Goal: Information Seeking & Learning: Learn about a topic

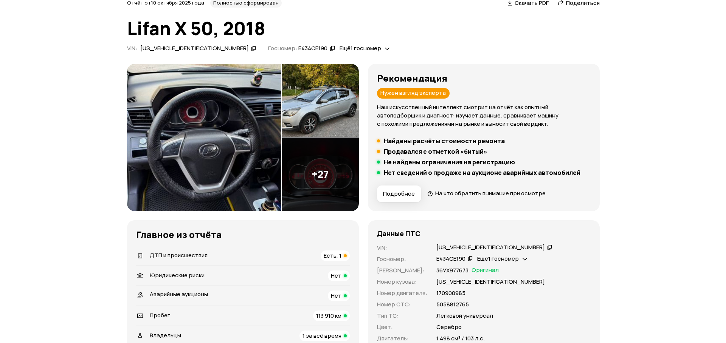
scroll to position [113, 0]
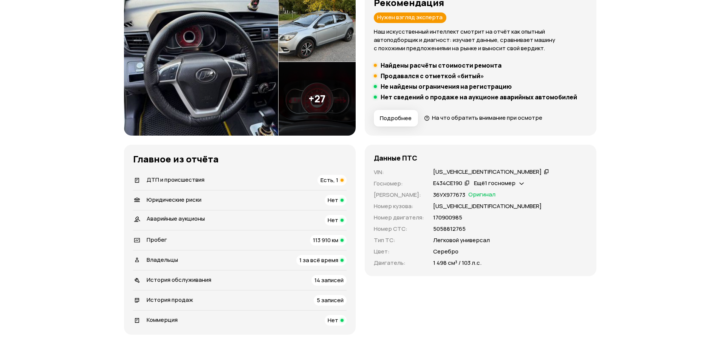
click at [398, 121] on span "Подробнее" at bounding box center [396, 119] width 32 height 8
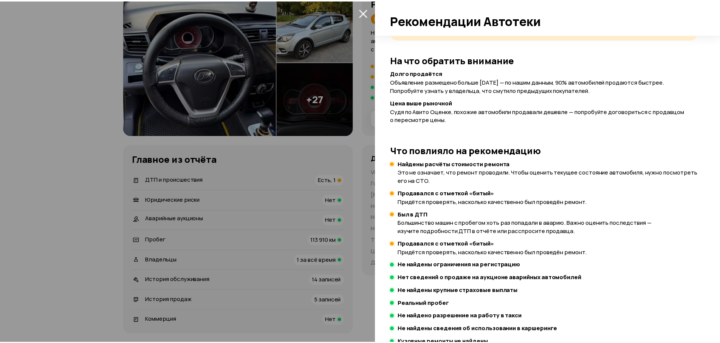
scroll to position [172, 0]
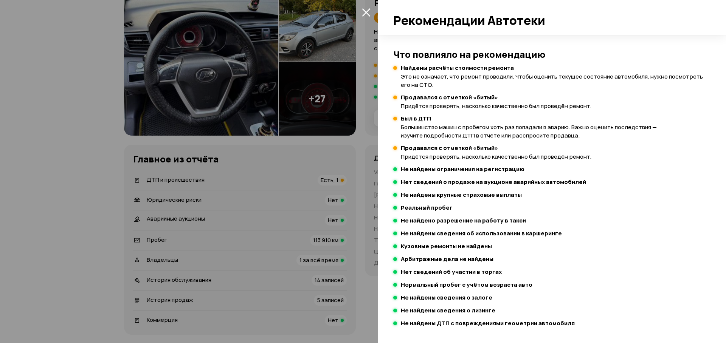
click at [282, 162] on div at bounding box center [363, 171] width 726 height 343
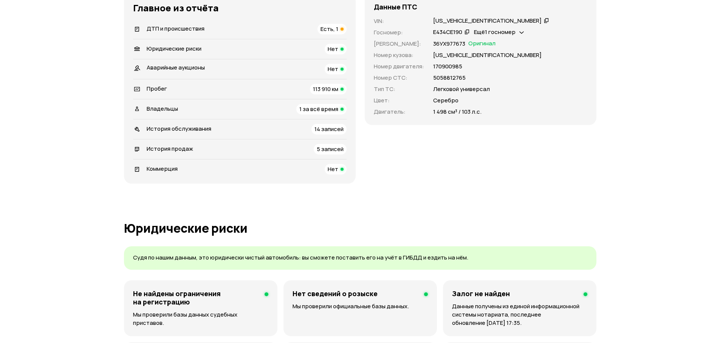
scroll to position [302, 0]
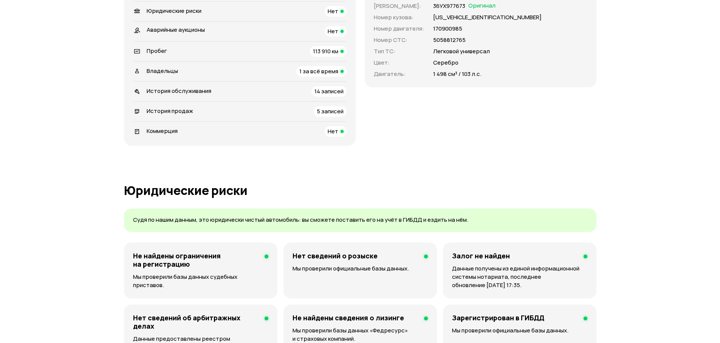
click at [330, 110] on span "5 записей" at bounding box center [330, 111] width 27 height 8
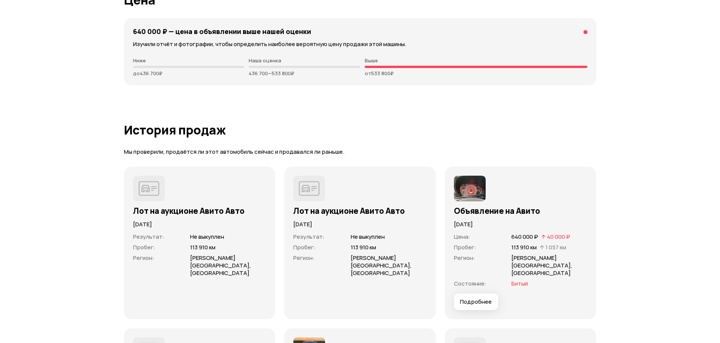
scroll to position [2051, 0]
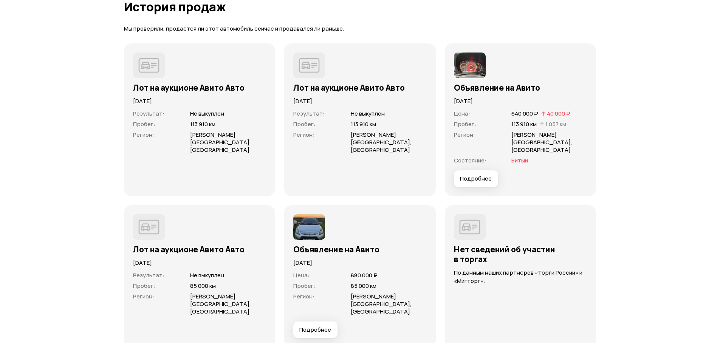
click at [484, 175] on span "Подробнее" at bounding box center [476, 179] width 32 height 8
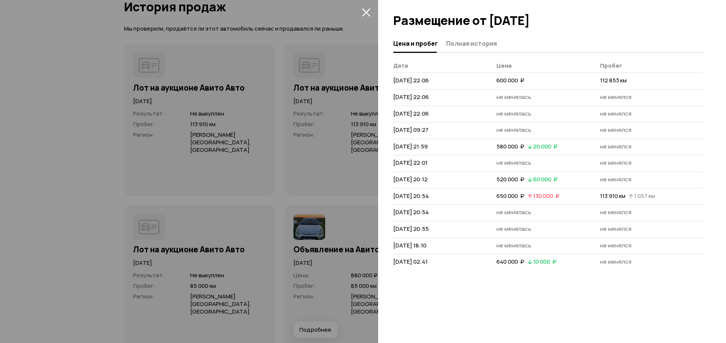
click at [323, 168] on div at bounding box center [363, 171] width 726 height 343
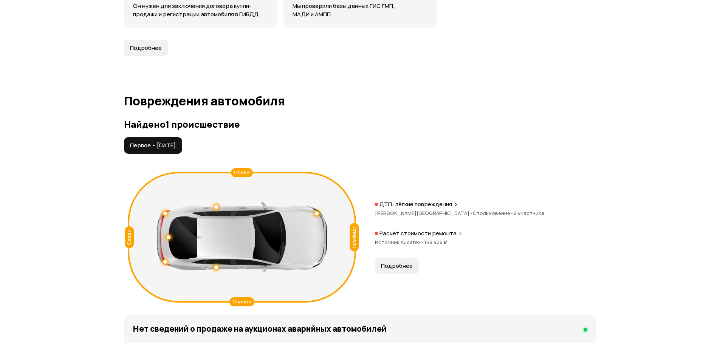
scroll to position [765, 0]
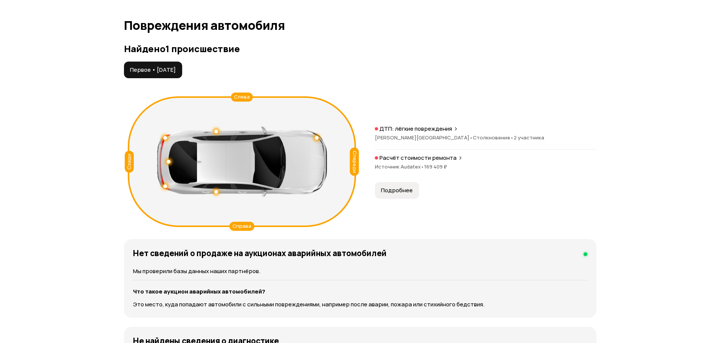
click at [172, 68] on span "Первое • [DATE]" at bounding box center [153, 70] width 46 height 8
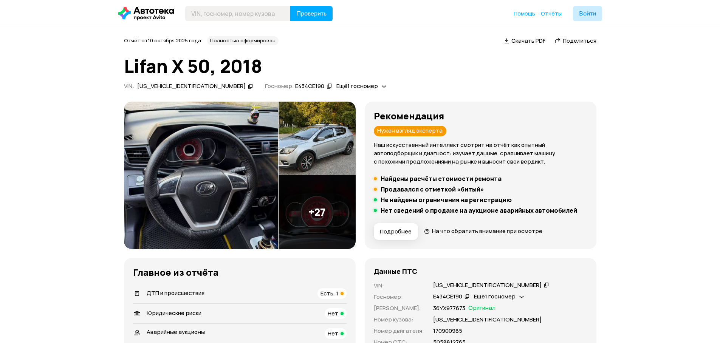
scroll to position [113, 0]
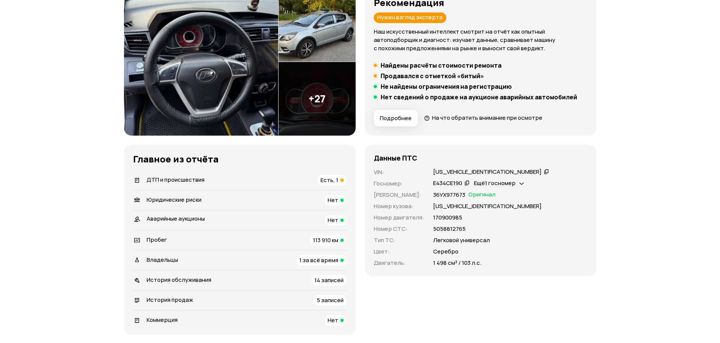
click at [332, 181] on span "Есть, 1" at bounding box center [330, 180] width 18 height 8
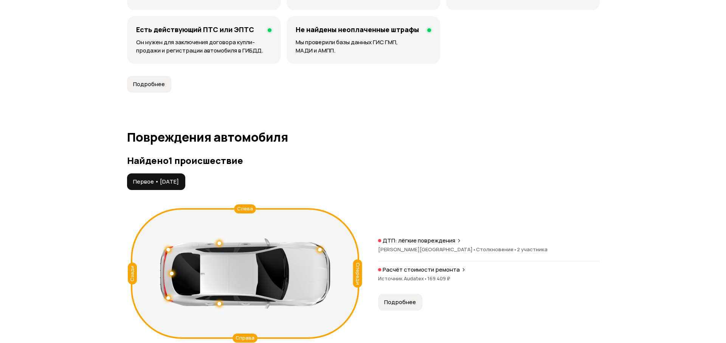
scroll to position [783, 0]
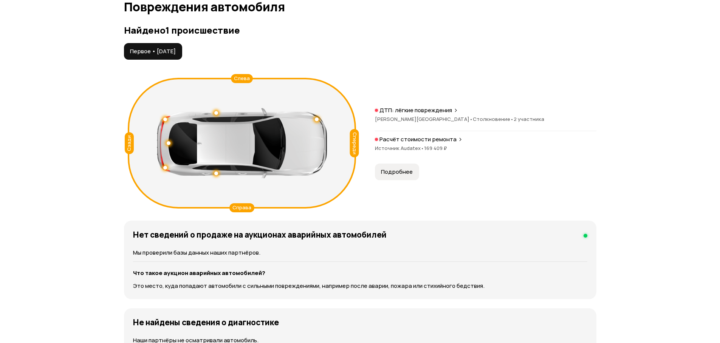
click at [450, 111] on p "ДТП: лёгкие повреждения" at bounding box center [416, 111] width 73 height 8
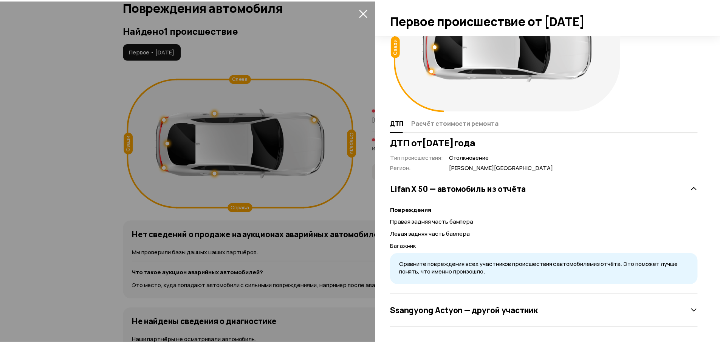
scroll to position [0, 0]
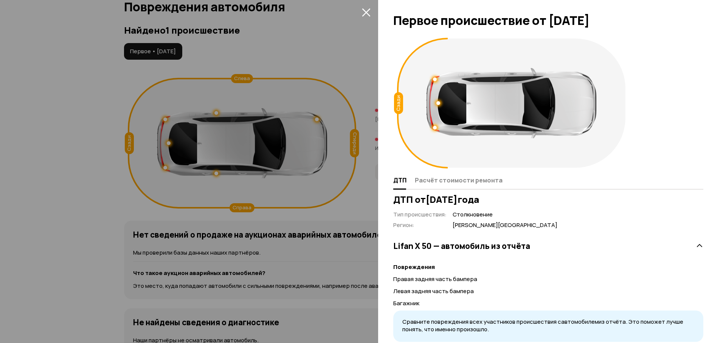
click at [364, 13] on icon "закрыть" at bounding box center [366, 12] width 9 height 9
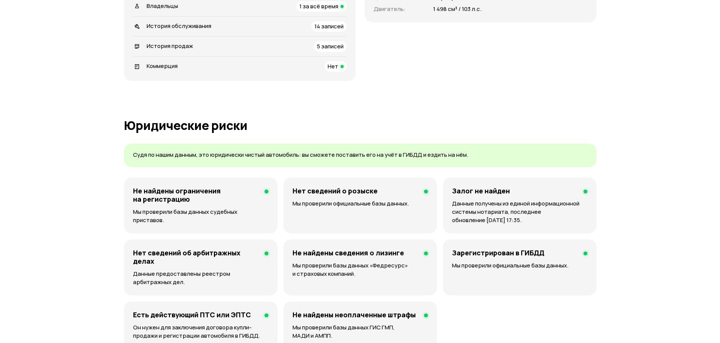
scroll to position [216, 0]
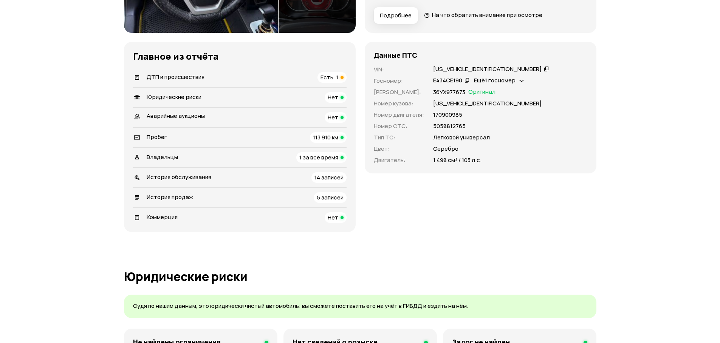
click at [327, 79] on span "Есть, 1" at bounding box center [330, 77] width 18 height 8
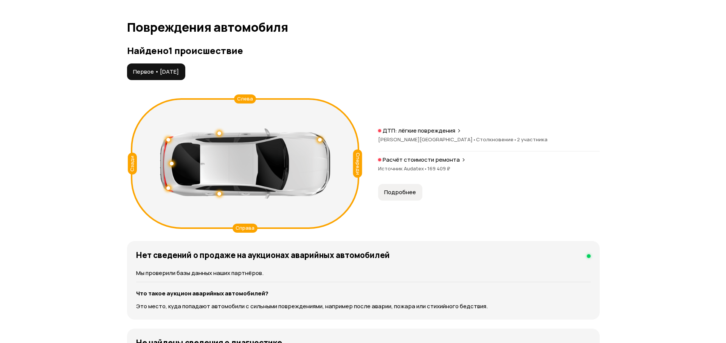
scroll to position [783, 0]
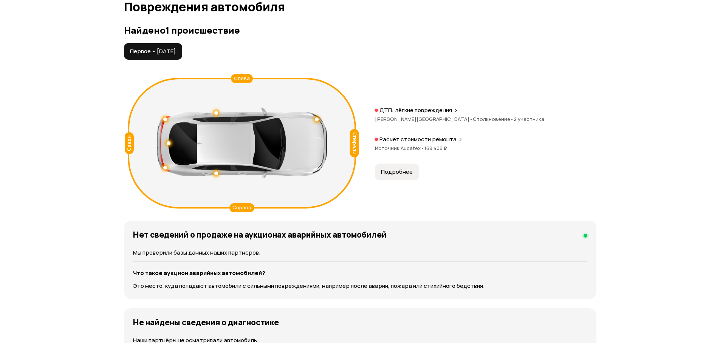
click at [419, 107] on p "ДТП: лёгкие повреждения" at bounding box center [416, 111] width 73 height 8
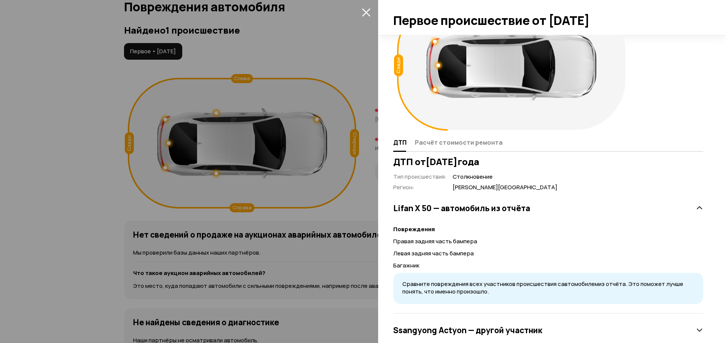
scroll to position [57, 0]
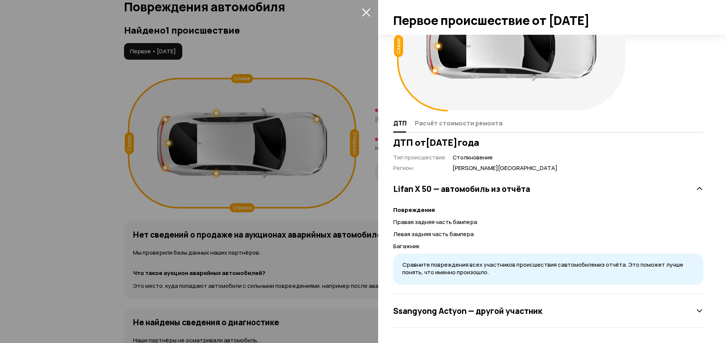
click at [696, 309] on icon at bounding box center [700, 311] width 8 height 8
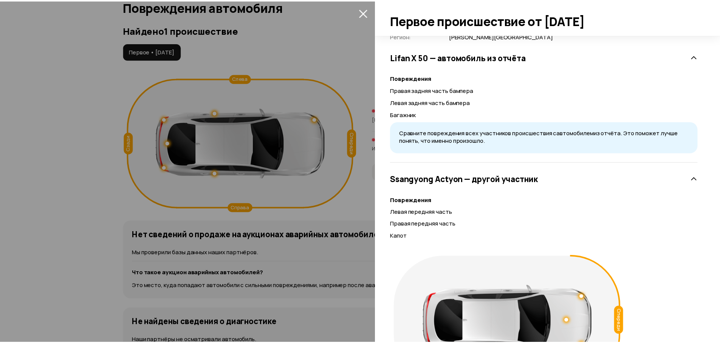
scroll to position [262, 0]
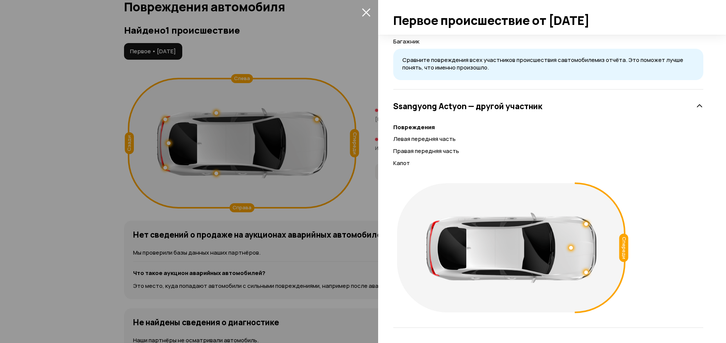
click at [367, 14] on icon "закрыть" at bounding box center [366, 12] width 8 height 8
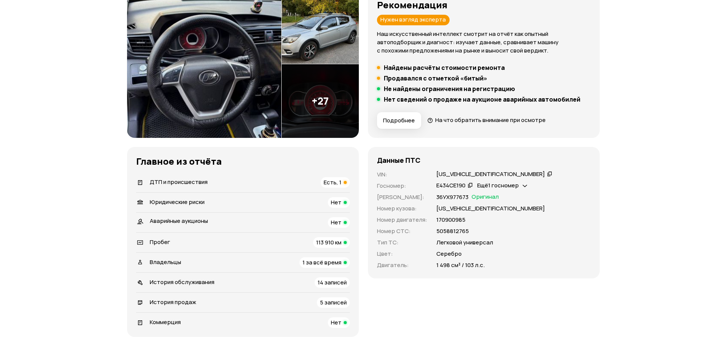
scroll to position [0, 0]
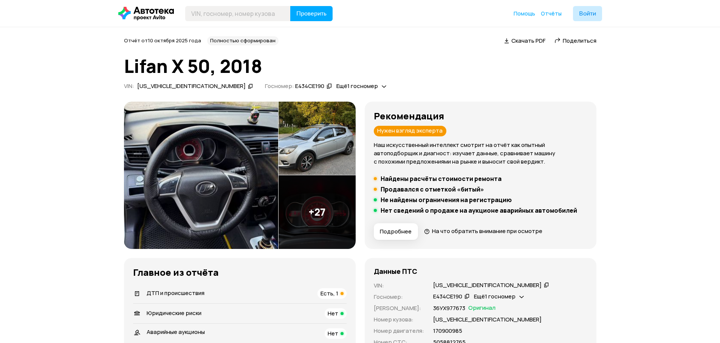
click at [319, 152] on img at bounding box center [317, 139] width 77 height 74
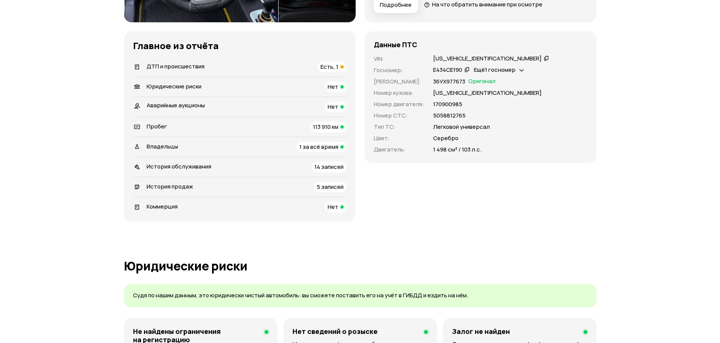
click at [198, 166] on span "История обслуживания" at bounding box center [179, 167] width 65 height 8
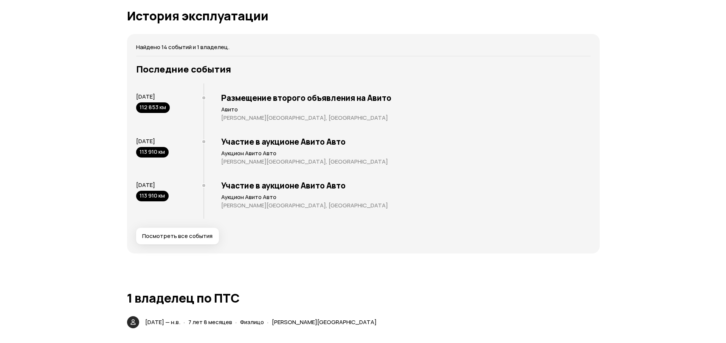
scroll to position [1444, 0]
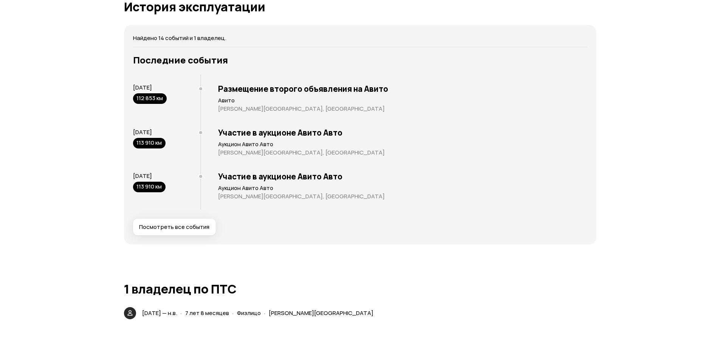
click at [173, 228] on span "Посмотреть все события" at bounding box center [174, 227] width 70 height 8
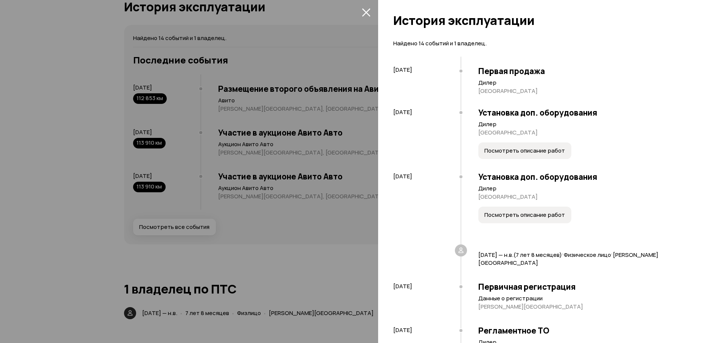
click at [525, 217] on span "Посмотреть описание работ" at bounding box center [524, 215] width 81 height 8
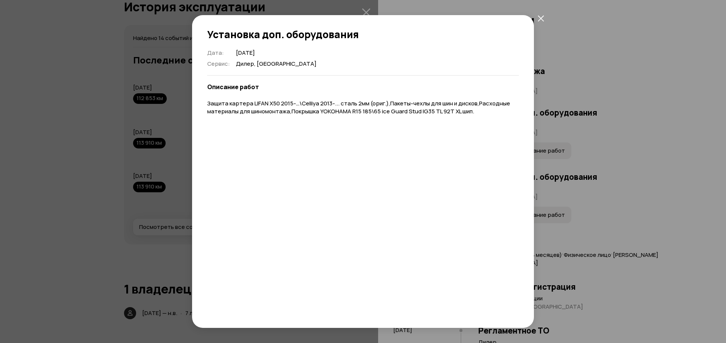
click at [541, 18] on icon "закрыть" at bounding box center [541, 18] width 6 height 6
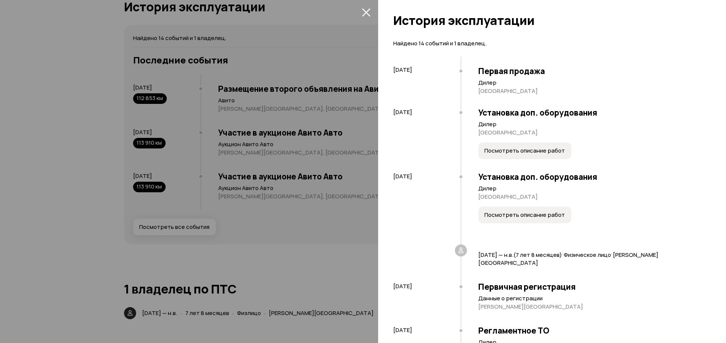
click at [524, 151] on span "Посмотреть описание работ" at bounding box center [524, 151] width 81 height 8
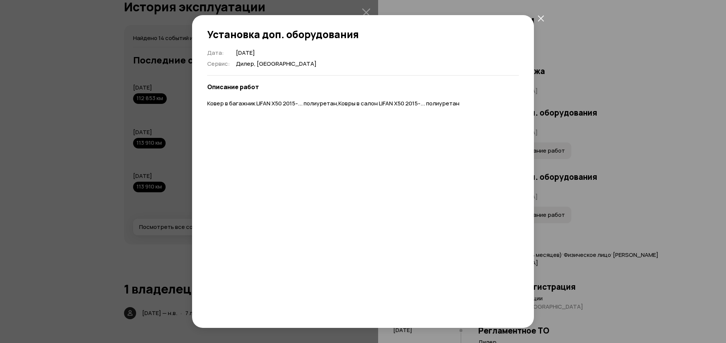
click at [541, 18] on icon "закрыть" at bounding box center [541, 18] width 6 height 6
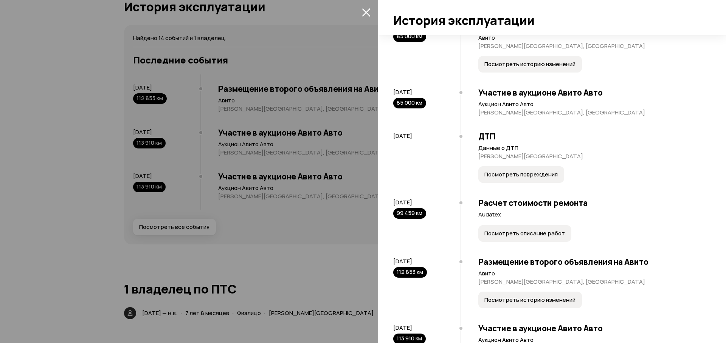
scroll to position [569, 0]
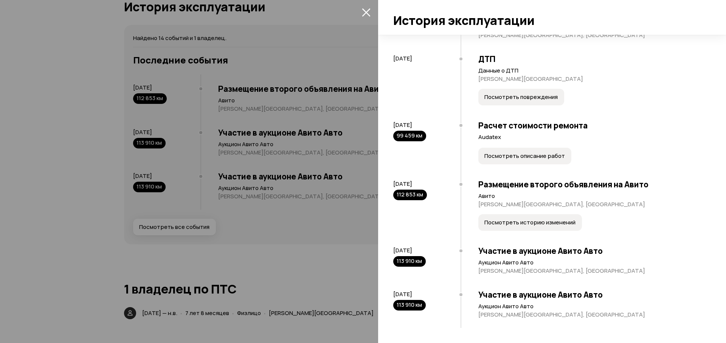
click at [536, 158] on span "Посмотреть описание работ" at bounding box center [524, 156] width 81 height 8
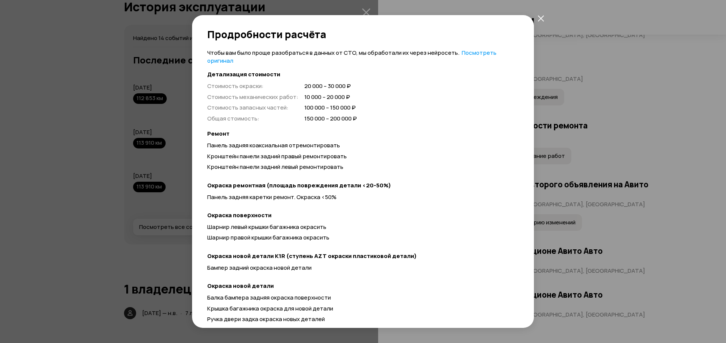
click at [471, 53] on link "Посмотреть оригинал" at bounding box center [351, 57] width 289 height 16
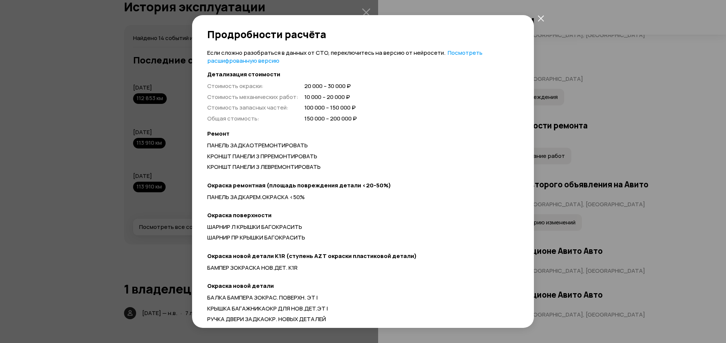
click at [467, 53] on link "Посмотреть расшифрованную версию" at bounding box center [344, 57] width 275 height 16
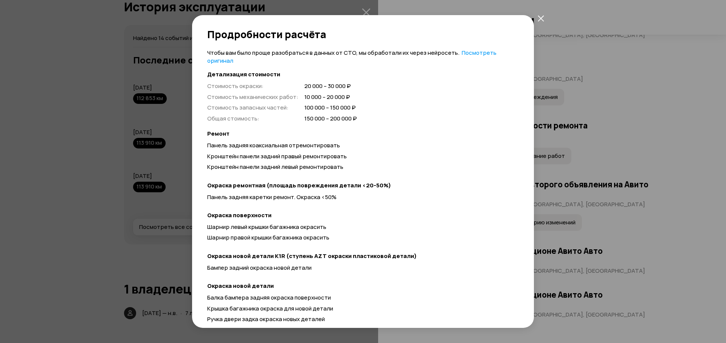
click at [467, 53] on link "Посмотреть оригинал" at bounding box center [351, 57] width 289 height 16
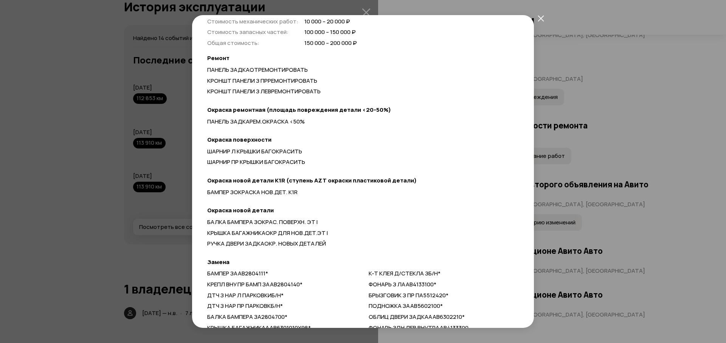
scroll to position [0, 0]
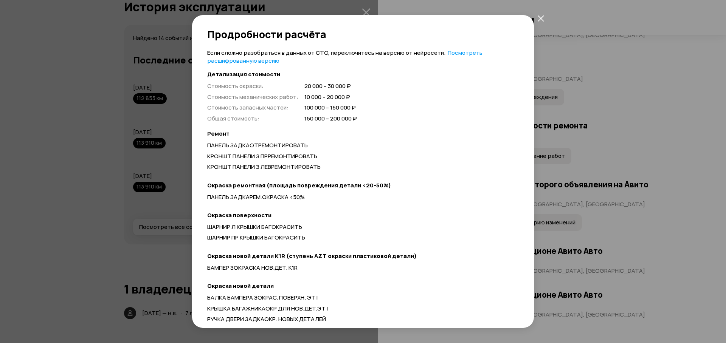
click at [452, 50] on link "Посмотреть расшифрованную версию" at bounding box center [344, 57] width 275 height 16
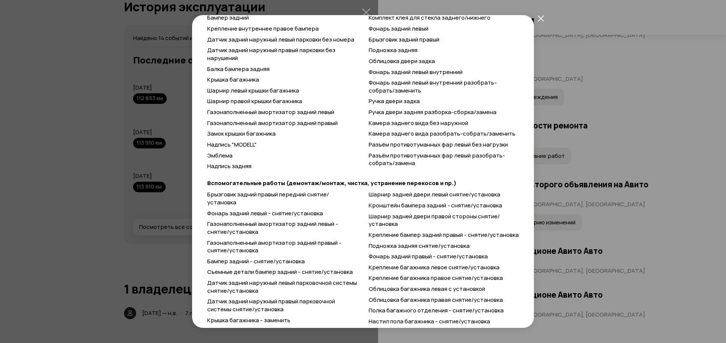
scroll to position [261, 0]
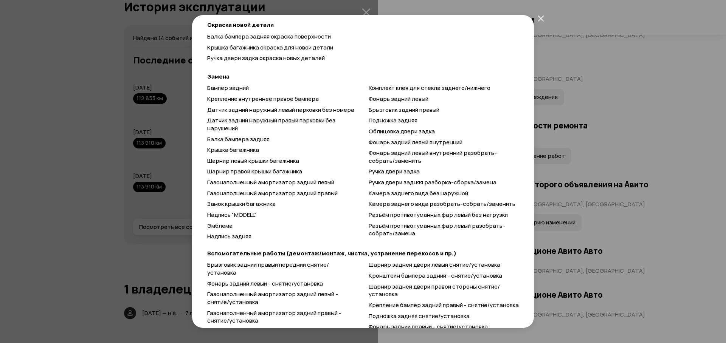
click at [541, 20] on icon "закрыть" at bounding box center [541, 18] width 6 height 6
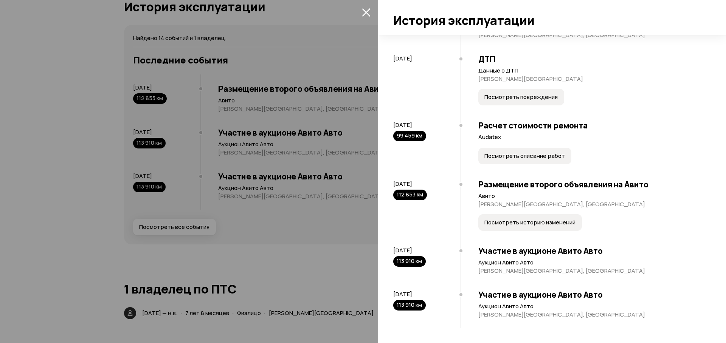
click at [535, 222] on span "Посмотреть историю изменений" at bounding box center [529, 223] width 91 height 8
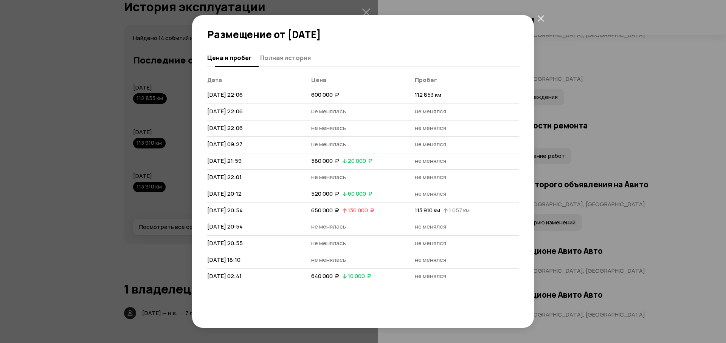
click at [279, 61] on span "Полная история" at bounding box center [285, 58] width 51 height 8
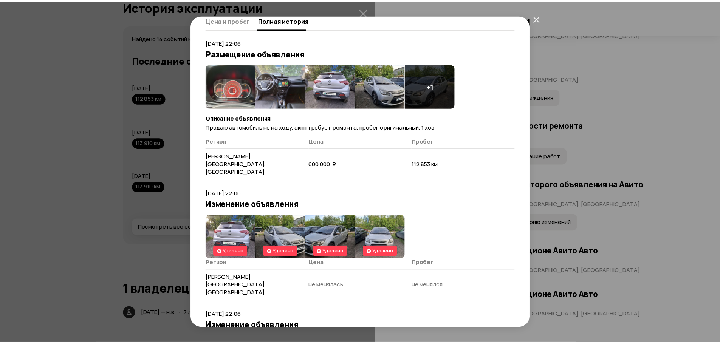
scroll to position [0, 0]
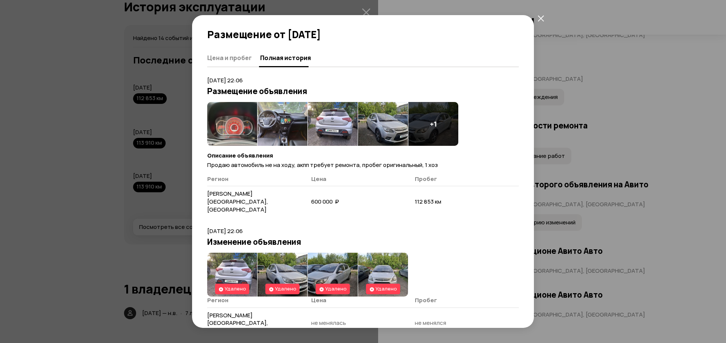
click at [339, 126] on img at bounding box center [333, 124] width 50 height 44
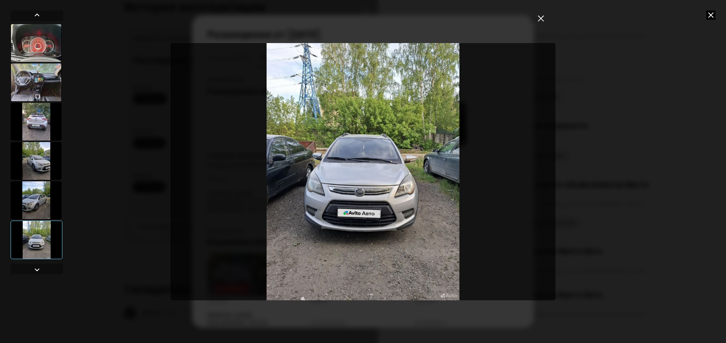
click at [711, 16] on icon at bounding box center [710, 15] width 9 height 9
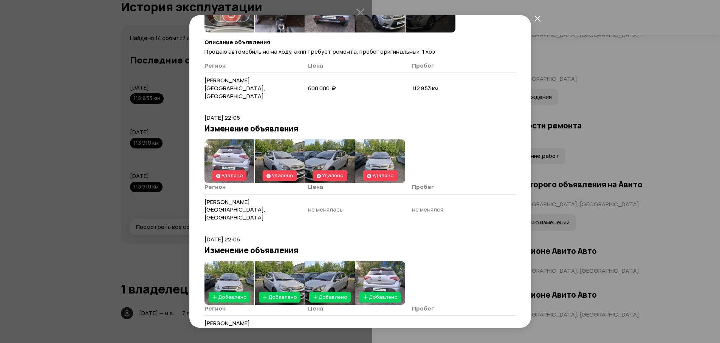
scroll to position [189, 0]
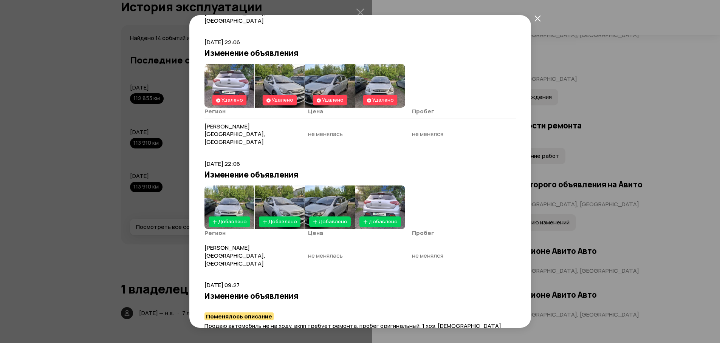
click at [325, 186] on img at bounding box center [330, 208] width 50 height 44
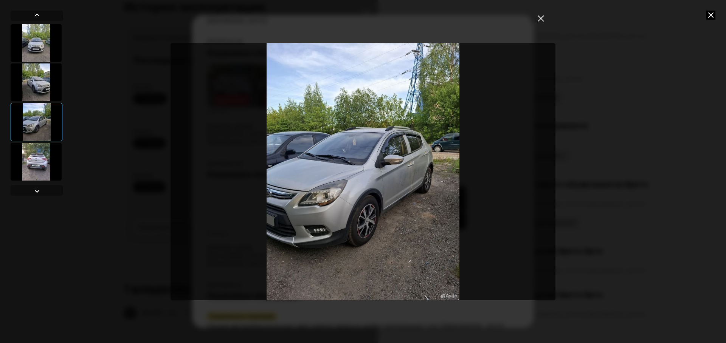
click at [545, 20] on button "закрыть" at bounding box center [541, 18] width 14 height 14
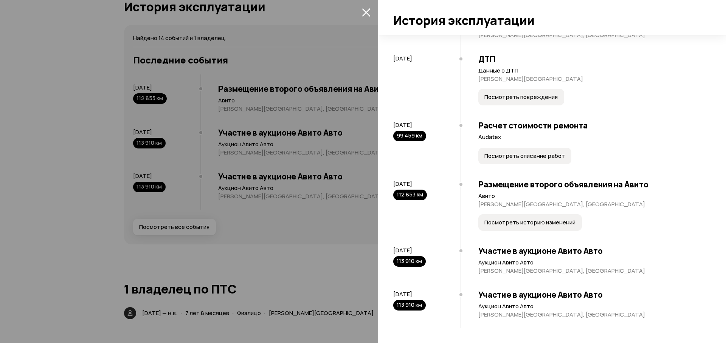
click at [365, 14] on icon "закрыть" at bounding box center [366, 12] width 8 height 8
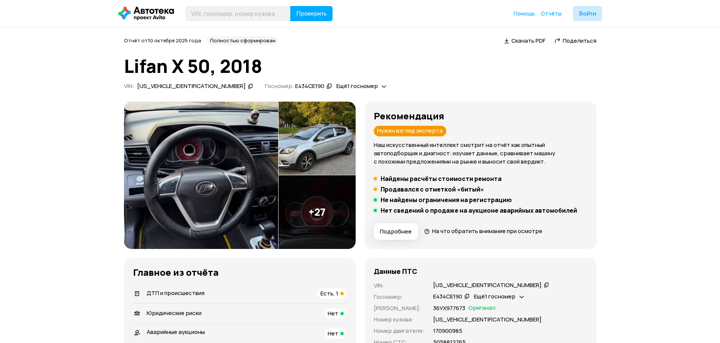
scroll to position [76, 0]
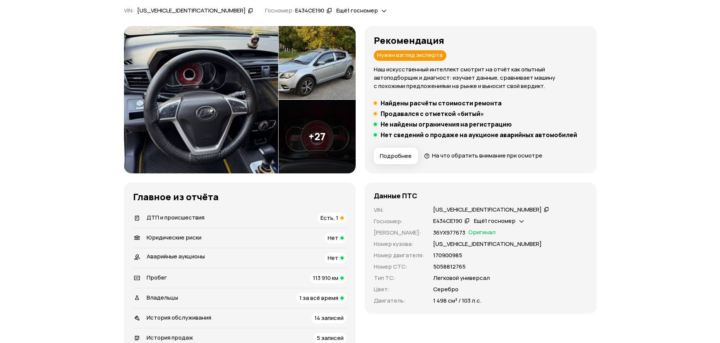
click at [342, 57] on img at bounding box center [317, 63] width 77 height 74
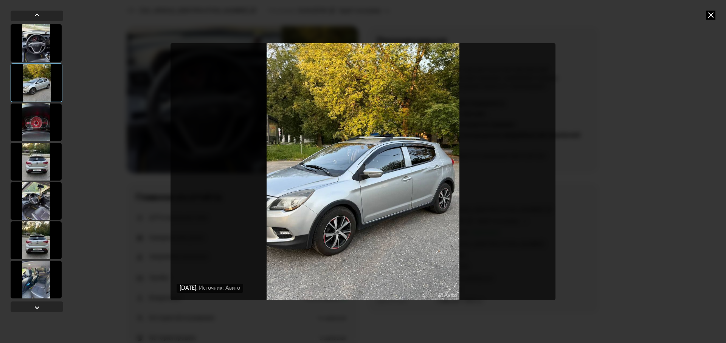
click at [421, 197] on img "Go to Slide 2" at bounding box center [363, 172] width 385 height 258
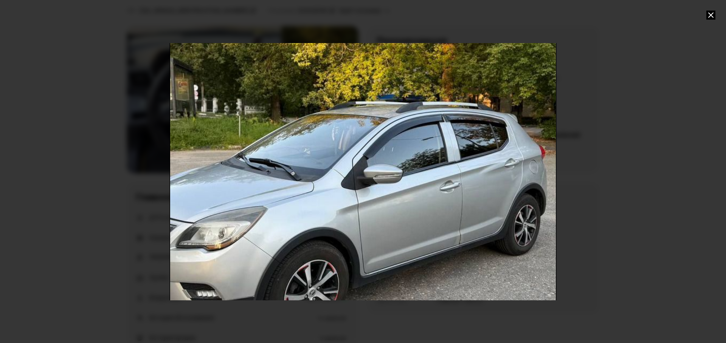
click at [709, 13] on icon at bounding box center [710, 15] width 9 height 9
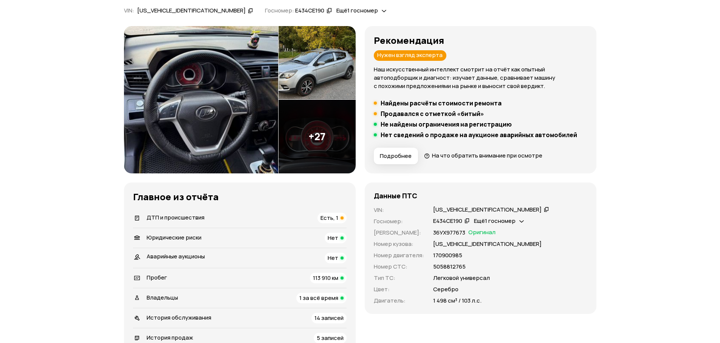
click at [320, 144] on img at bounding box center [317, 137] width 77 height 74
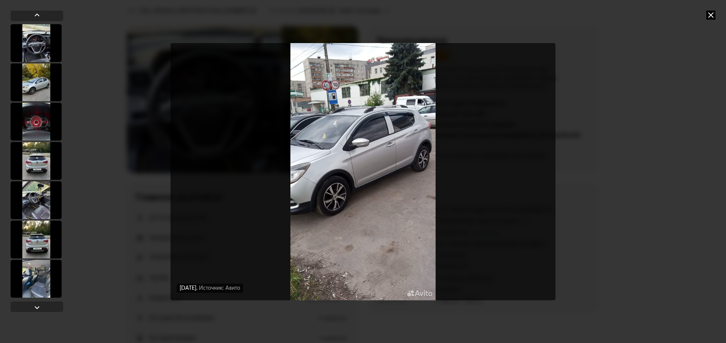
click at [399, 165] on img "Go to Slide 26" at bounding box center [363, 172] width 385 height 258
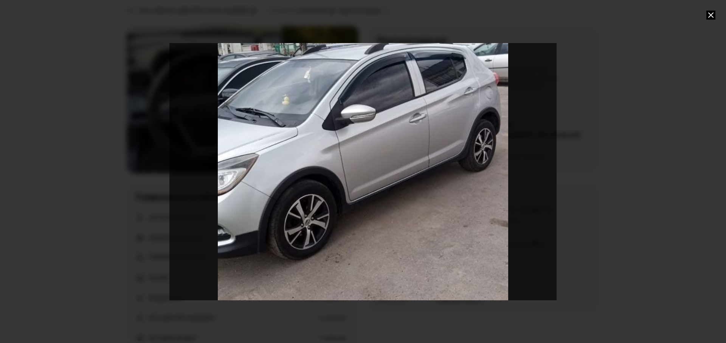
click at [711, 15] on icon at bounding box center [710, 15] width 9 height 9
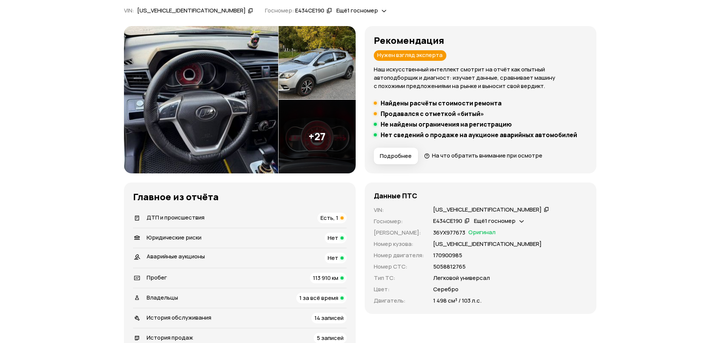
scroll to position [0, 0]
